Goal: Task Accomplishment & Management: Use online tool/utility

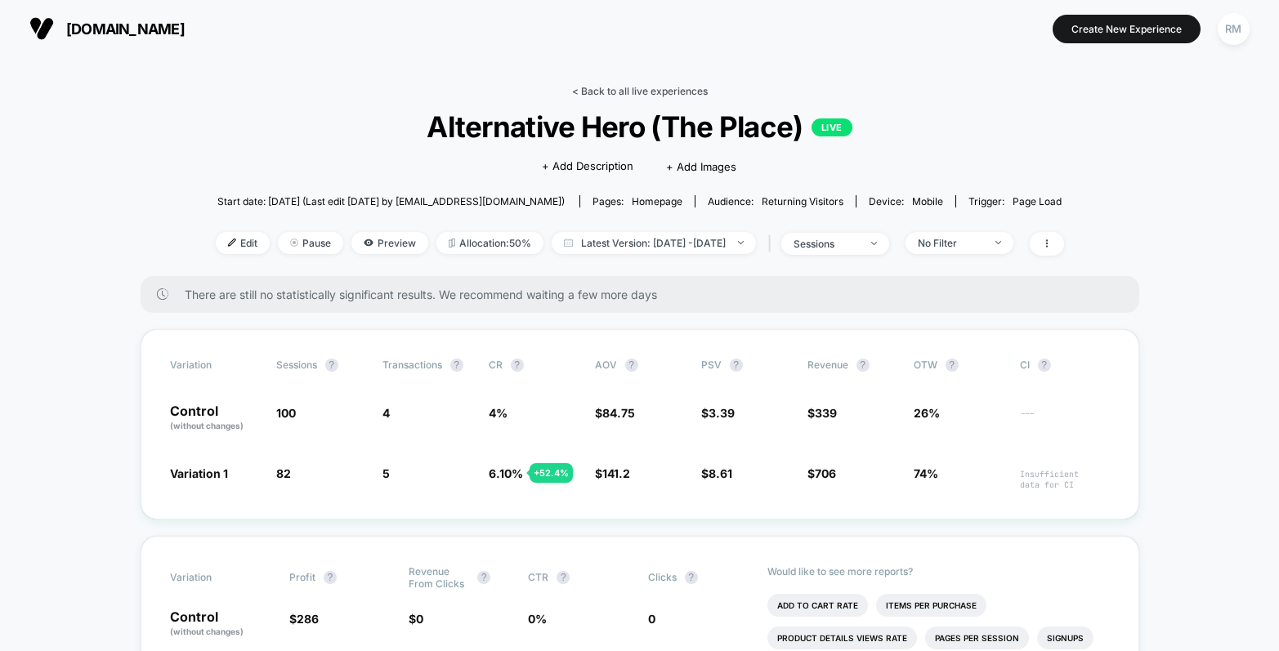
click at [612, 95] on link "< Back to all live experiences" at bounding box center [640, 91] width 136 height 12
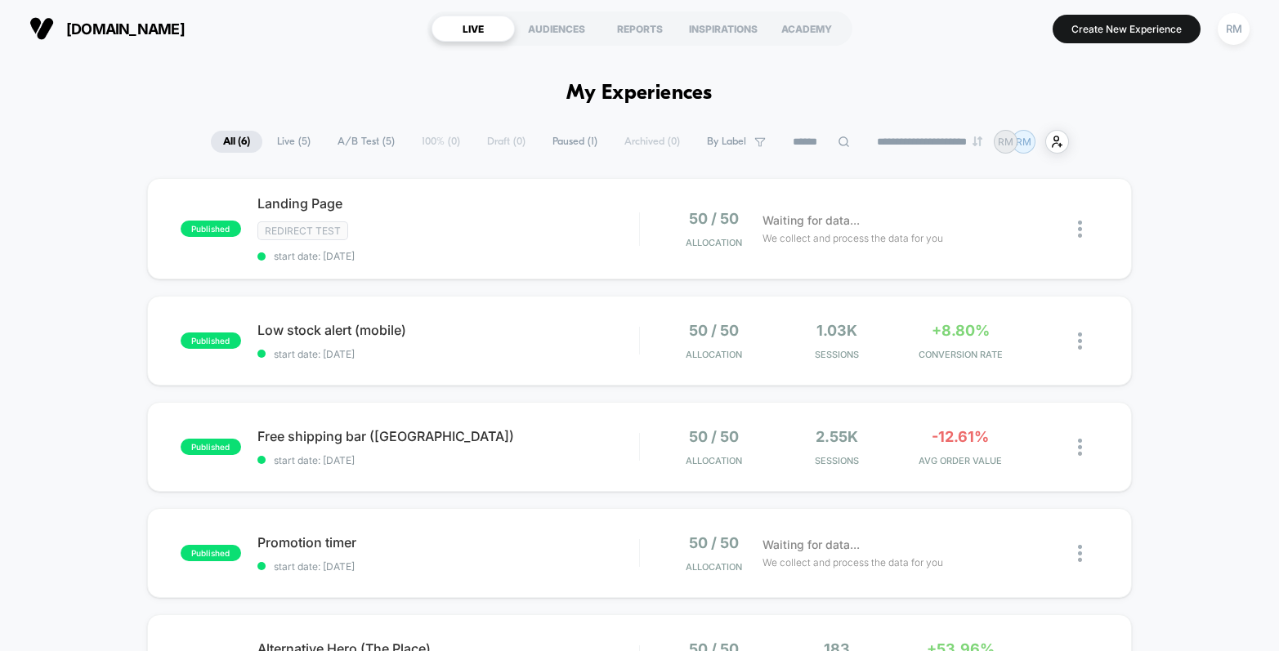
click at [573, 146] on span "Paused ( 1 )" at bounding box center [574, 142] width 69 height 22
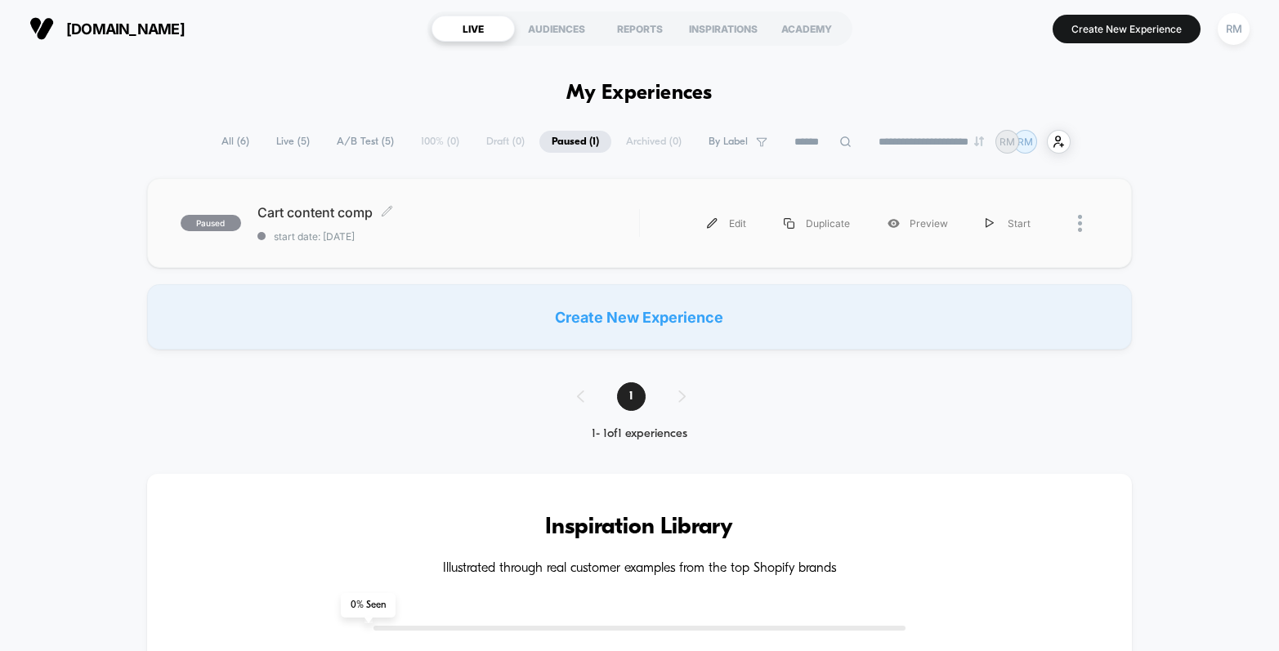
click at [511, 227] on div "Cart content comp Click to edit experience details Click to edit experience det…" at bounding box center [448, 223] width 382 height 38
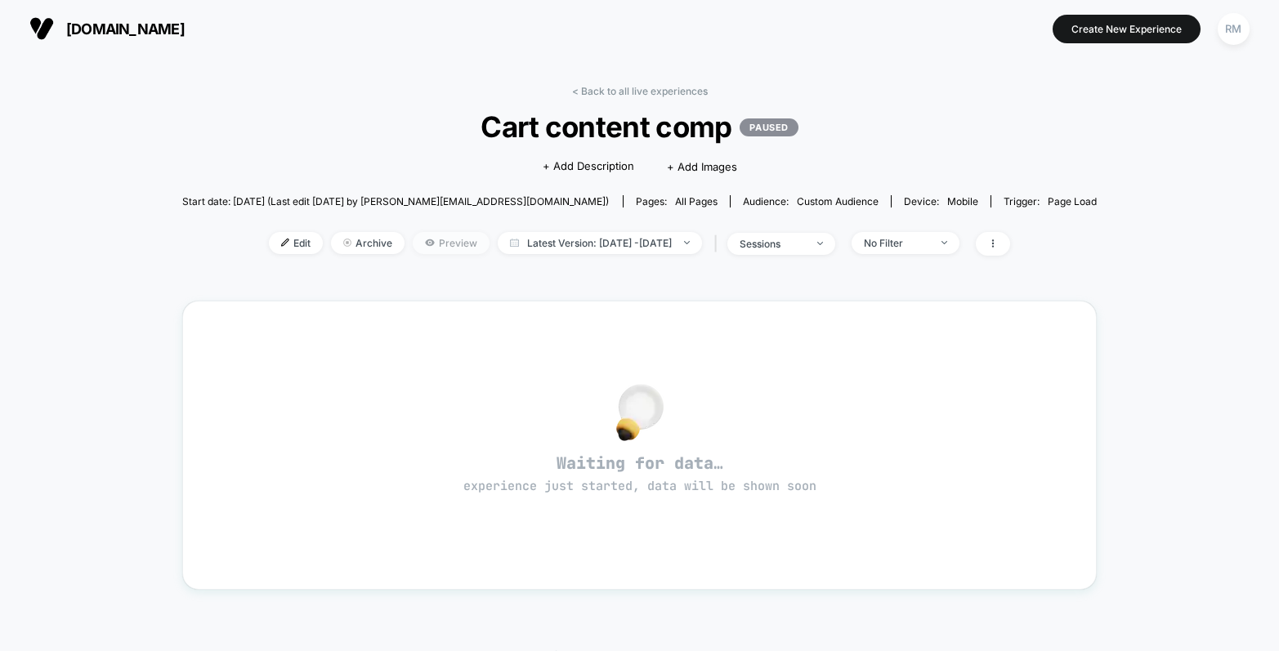
click at [413, 243] on span "Preview" at bounding box center [451, 243] width 77 height 22
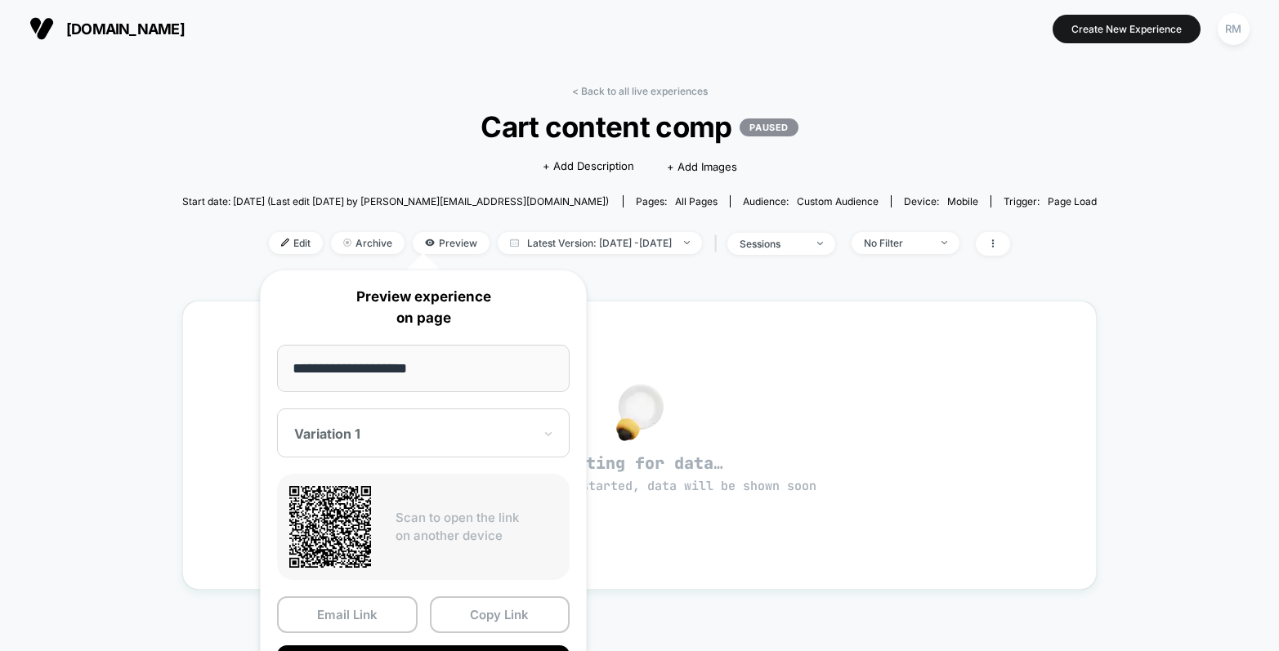
click at [132, 369] on div "< Back to all live experiences Cart content comp PAUSED Click to edit experienc…" at bounding box center [639, 491] width 1279 height 869
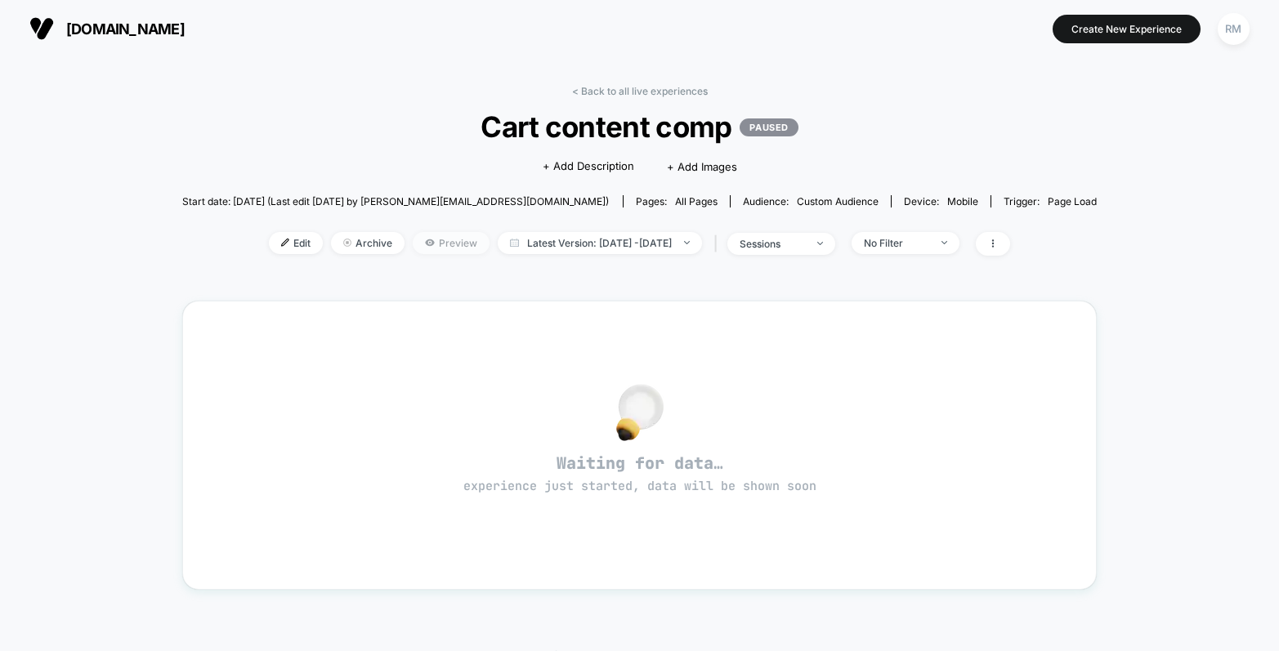
click at [415, 242] on span "Preview" at bounding box center [451, 243] width 77 height 22
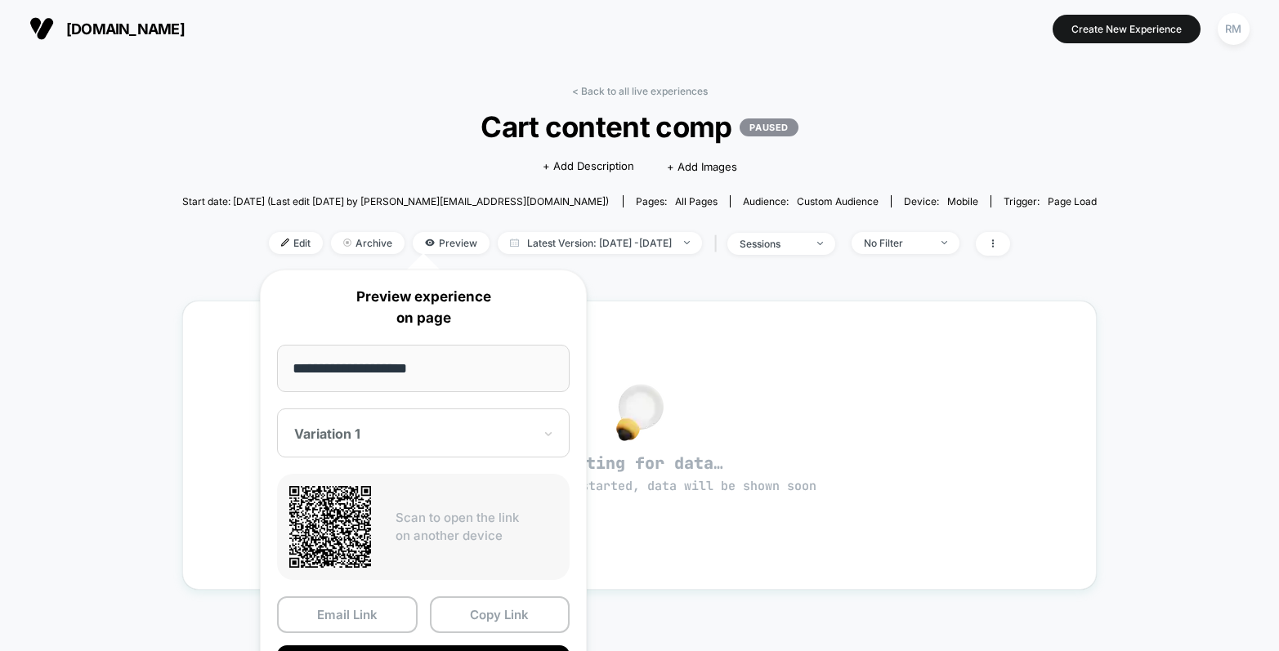
click at [1109, 309] on div "< Back to all live experiences Cart content comp PAUSED Click to edit experienc…" at bounding box center [639, 491] width 1279 height 869
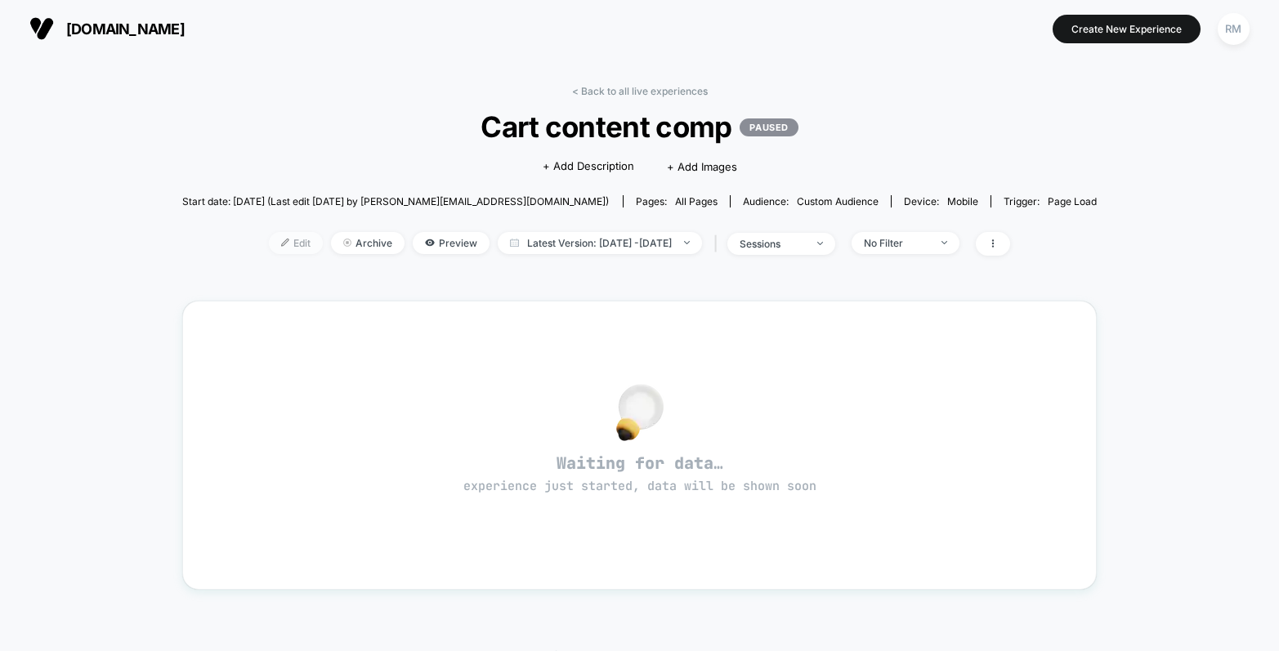
click at [269, 240] on span "Edit" at bounding box center [296, 243] width 54 height 22
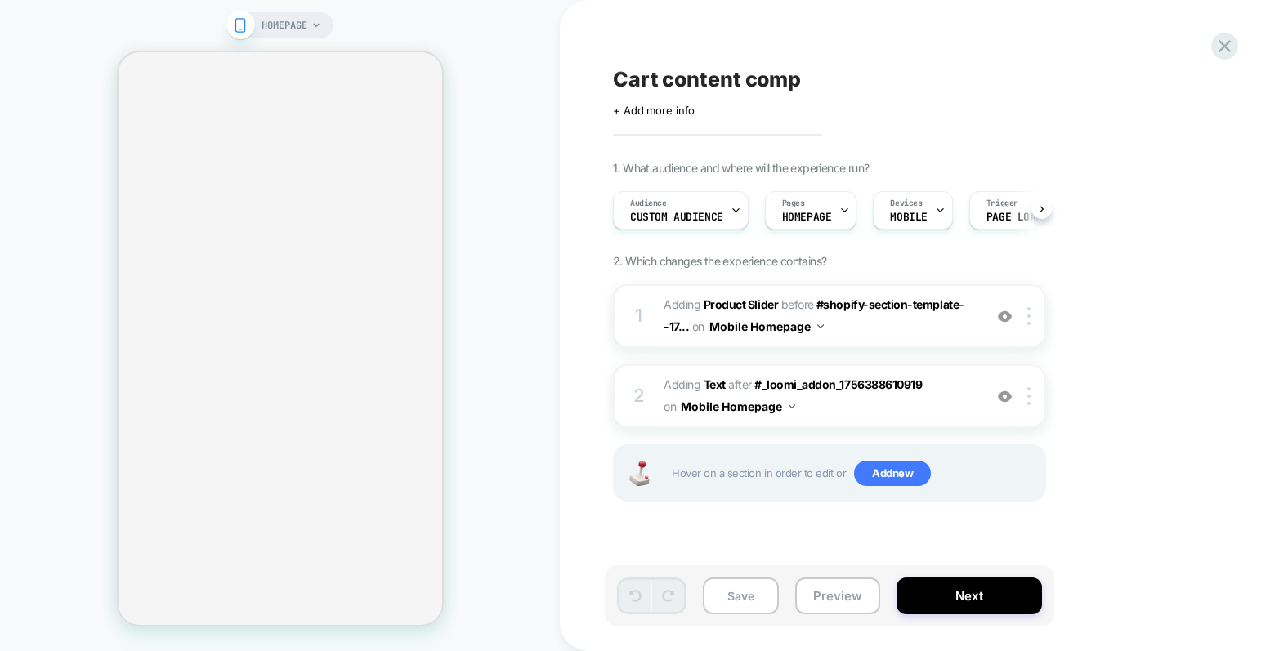
scroll to position [0, 1]
click at [654, 207] on span "Audience" at bounding box center [647, 203] width 37 height 11
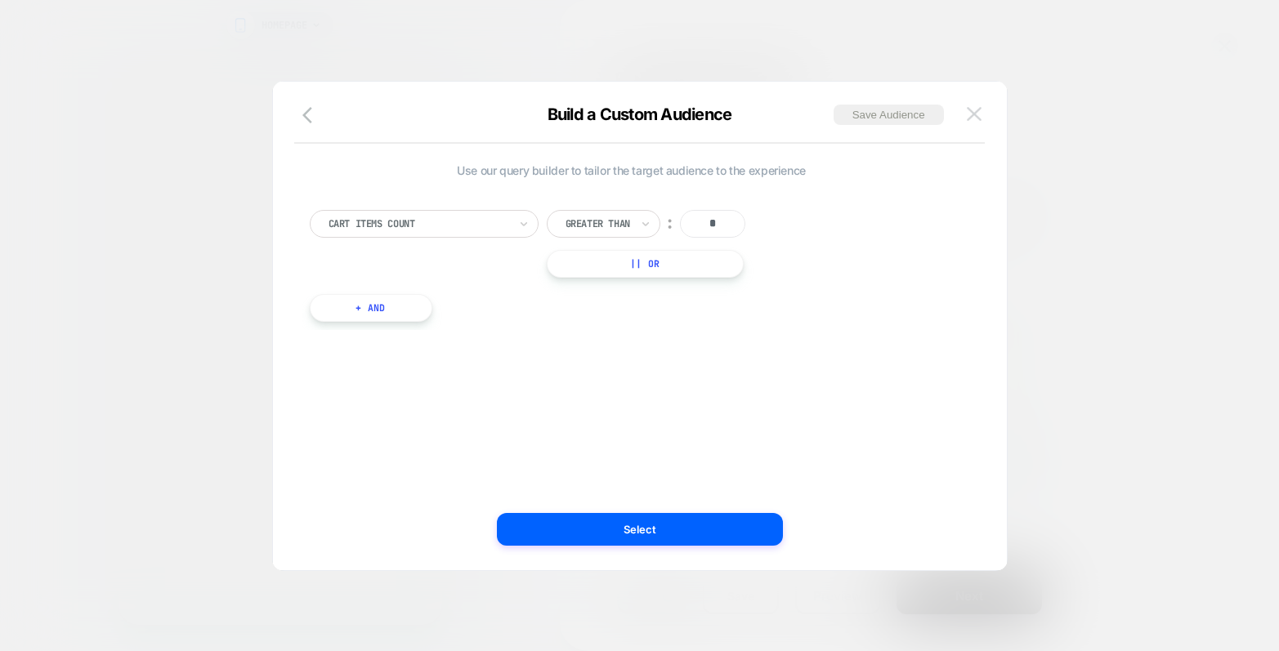
click at [975, 112] on img at bounding box center [974, 114] width 15 height 14
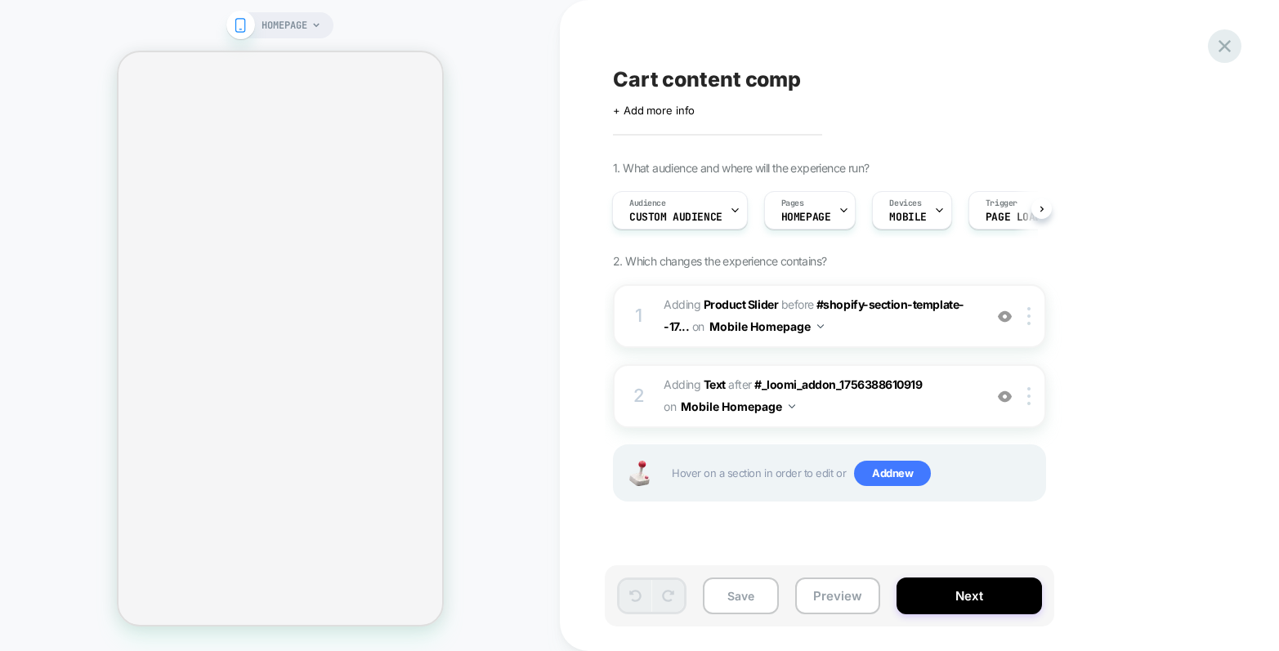
click at [1226, 53] on icon at bounding box center [1224, 46] width 22 height 22
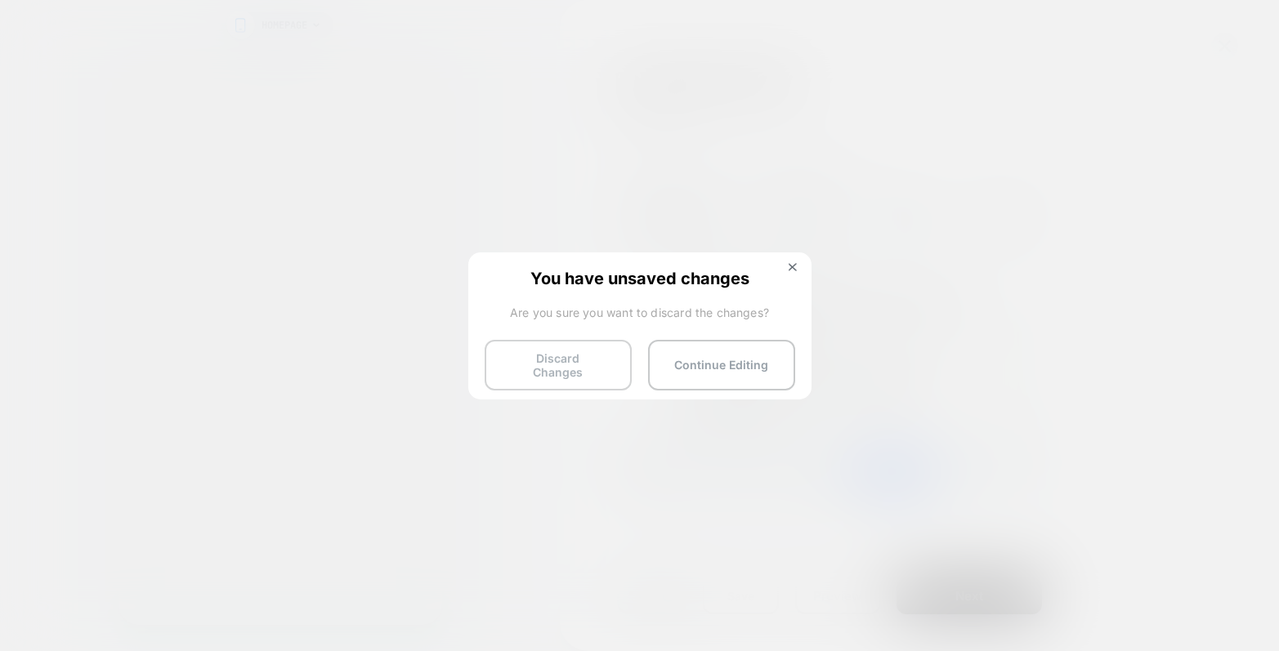
click at [582, 363] on button "Discard Changes" at bounding box center [557, 365] width 147 height 51
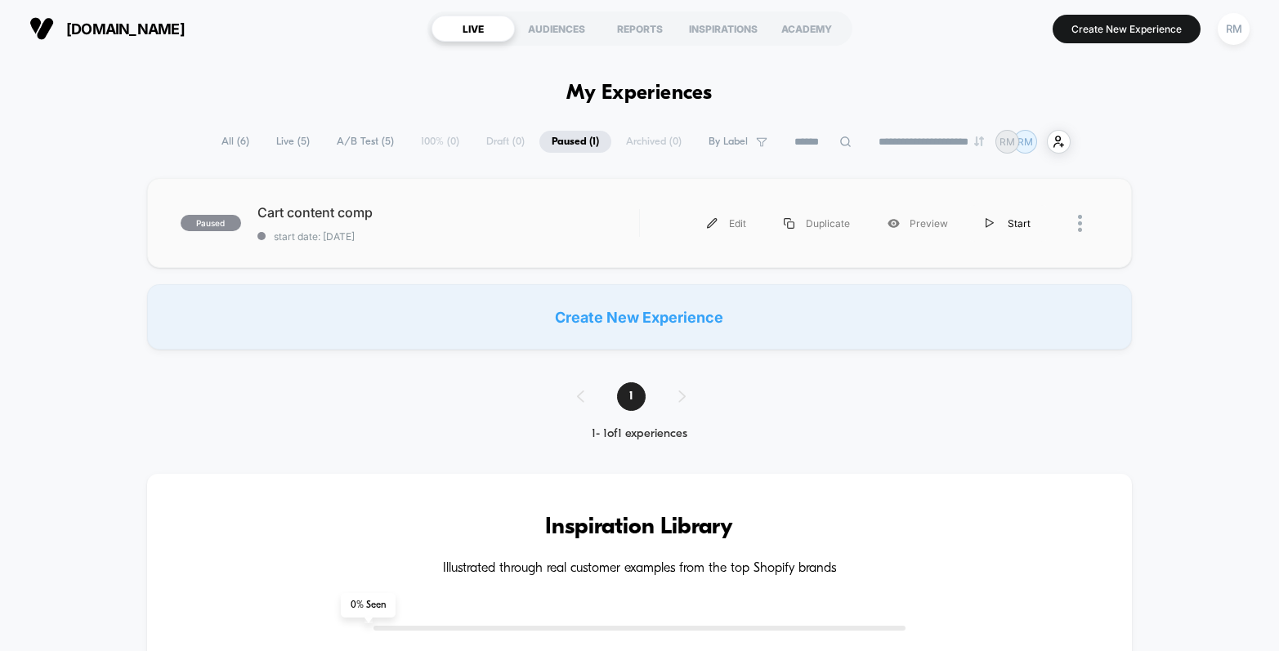
click at [1006, 220] on div "Start" at bounding box center [1008, 223] width 83 height 37
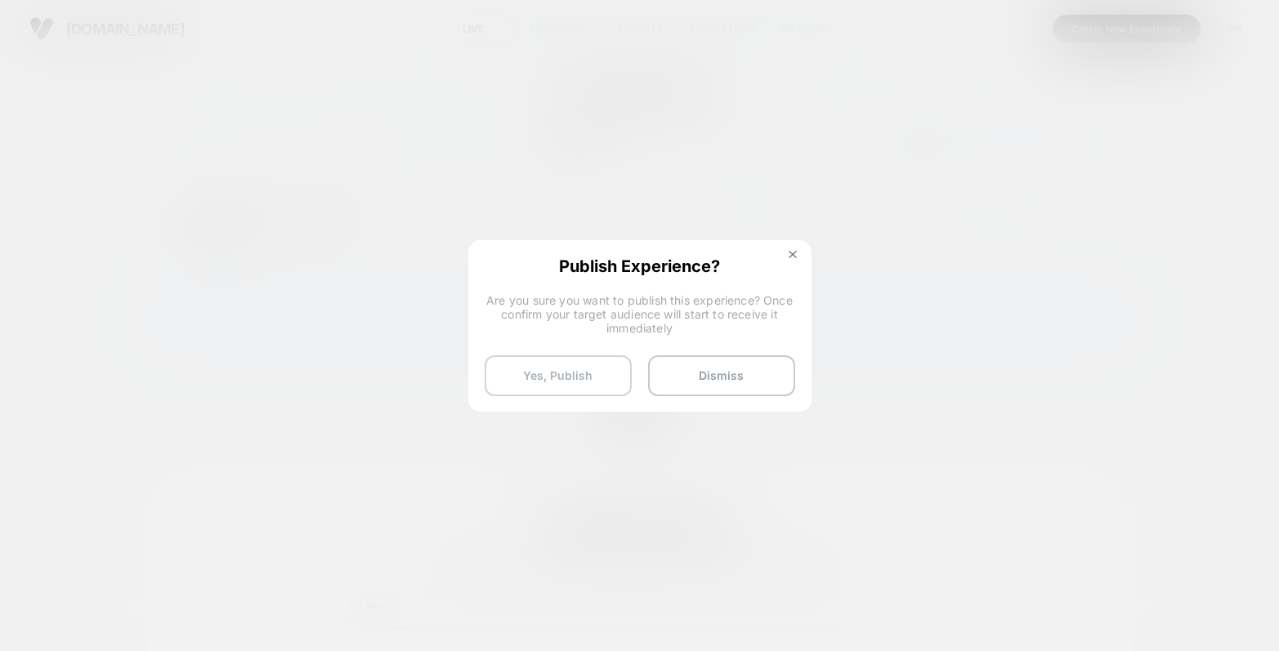
click at [583, 368] on button "Yes, Publish" at bounding box center [557, 375] width 147 height 41
